Goal: Task Accomplishment & Management: Manage account settings

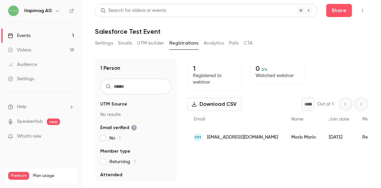
click at [32, 34] on link "Events 1" at bounding box center [41, 35] width 82 height 14
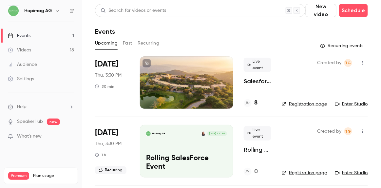
click at [189, 82] on div at bounding box center [186, 82] width 93 height 52
click at [26, 34] on div "Events" at bounding box center [19, 35] width 23 height 7
click at [288, 101] on link "Registration page" at bounding box center [305, 104] width 46 height 7
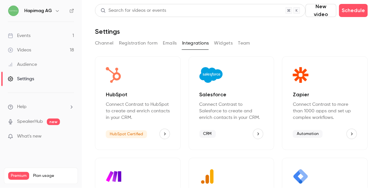
click at [29, 49] on div "Videos" at bounding box center [19, 50] width 23 height 7
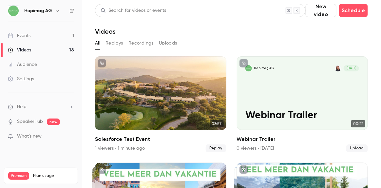
click at [39, 35] on link "Events 1" at bounding box center [41, 35] width 82 height 14
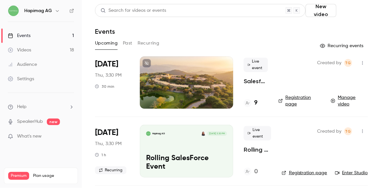
click at [352, 12] on button "Schedule" at bounding box center [353, 10] width 29 height 13
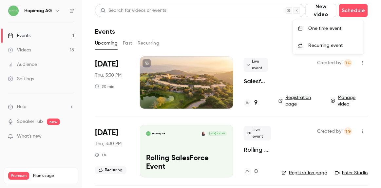
click at [333, 27] on div "One time event" at bounding box center [334, 28] width 50 height 7
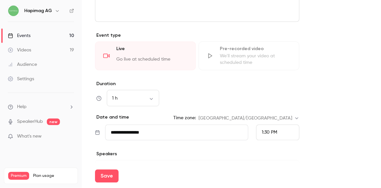
scroll to position [263, 0]
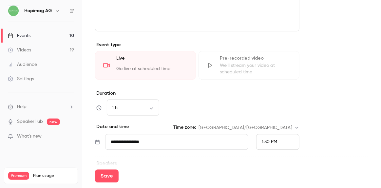
type input "**********"
click at [174, 66] on div "Go live at scheduled time" at bounding box center [151, 71] width 71 height 10
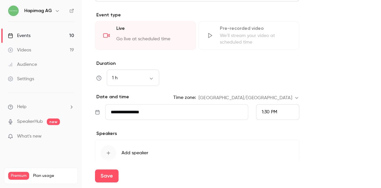
scroll to position [323, 0]
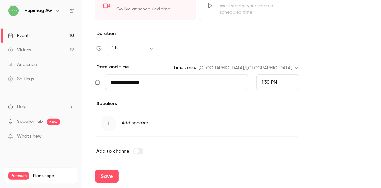
click at [265, 81] on span "1:30 PM" at bounding box center [269, 82] width 15 height 5
click at [161, 82] on div at bounding box center [190, 94] width 381 height 188
click at [122, 81] on input "**********" at bounding box center [176, 82] width 143 height 16
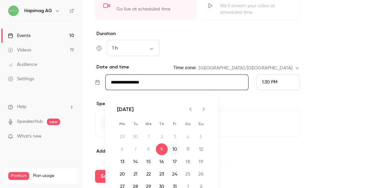
drag, startPoint x: 175, startPoint y: 151, endPoint x: 233, endPoint y: 105, distance: 73.3
click at [176, 150] on button "10" at bounding box center [175, 149] width 12 height 12
type input "**********"
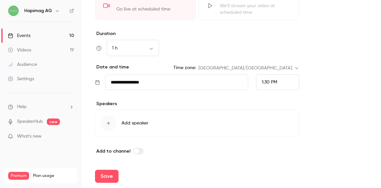
click at [109, 122] on icon "button" at bounding box center [108, 123] width 5 height 5
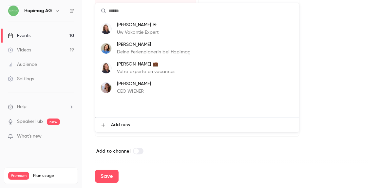
click at [160, 46] on p "Nicole ☀" at bounding box center [154, 44] width 74 height 7
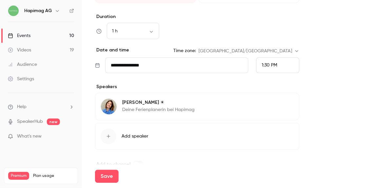
scroll to position [353, 0]
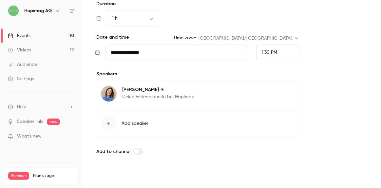
click at [107, 175] on button "Save" at bounding box center [107, 176] width 24 height 13
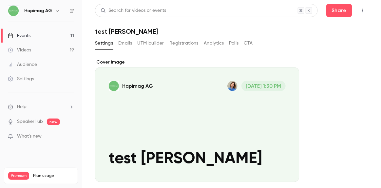
click at [175, 124] on div "Cover image" at bounding box center [197, 120] width 204 height 123
click at [0, 0] on input "Hapimag AG Oct 10, 1:30 PM test Maria K" at bounding box center [0, 0] width 0 height 0
click at [360, 9] on icon "button" at bounding box center [362, 10] width 5 height 5
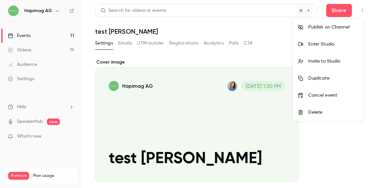
click at [330, 43] on div "Enter Studio" at bounding box center [334, 44] width 50 height 7
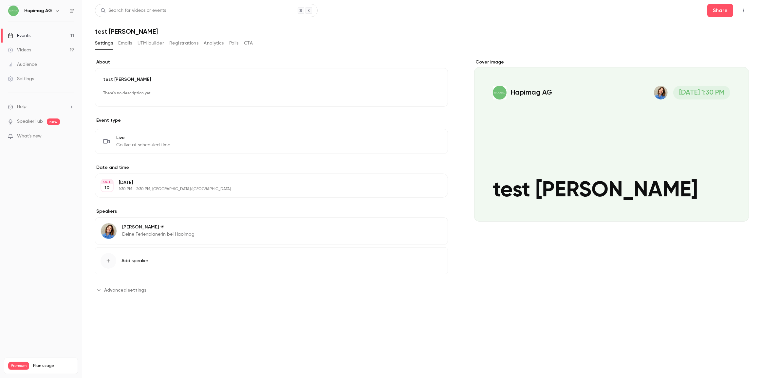
click at [381, 110] on div "Cover image" at bounding box center [611, 140] width 275 height 163
click at [0, 0] on input "Hapimag AG Oct 10, 1:30 PM test Maria K" at bounding box center [0, 0] width 0 height 0
click at [381, 188] on button "Hapimag AG Oct 10, 1:30 PM test Maria K" at bounding box center [737, 209] width 13 height 13
click at [381, 187] on button "Edit" at bounding box center [431, 185] width 24 height 10
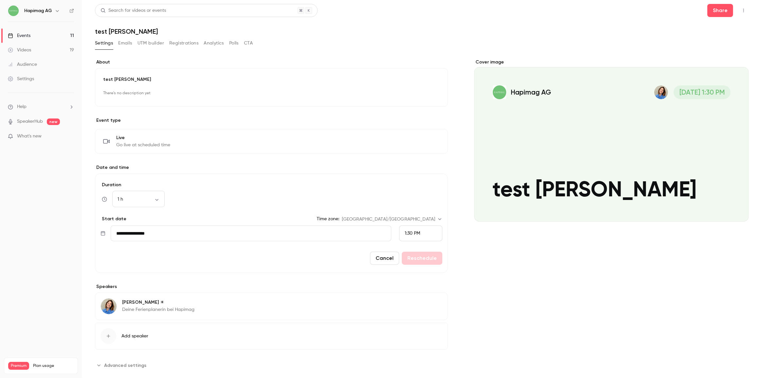
click at [381, 188] on span "1:30 PM" at bounding box center [412, 233] width 15 height 5
click at [381, 188] on span "3:00 PM" at bounding box center [411, 212] width 17 height 5
click at [381, 188] on button "Reschedule" at bounding box center [422, 258] width 41 height 13
